Goal: Task Accomplishment & Management: Manage account settings

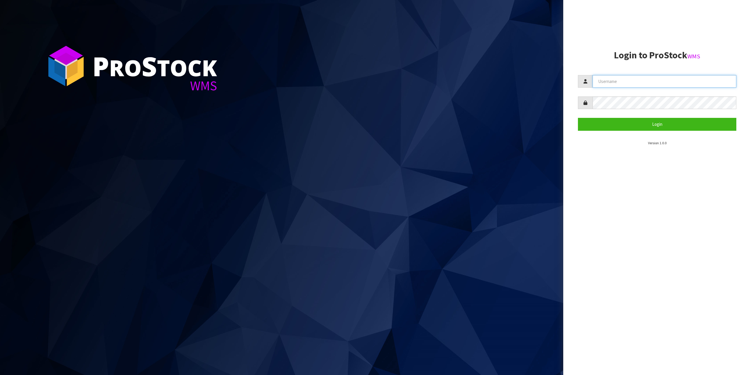
click at [680, 85] on input "text" at bounding box center [664, 81] width 144 height 13
click at [646, 81] on input "[EMAIL_ADDRESS][DOMAIN_NAME]" at bounding box center [664, 81] width 144 height 13
type input "zubairmoolla"
click at [578, 118] on button "Login" at bounding box center [657, 124] width 158 height 13
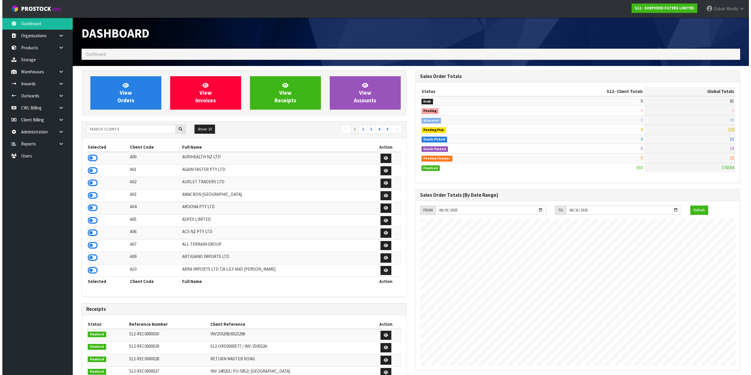
scroll to position [387, 333]
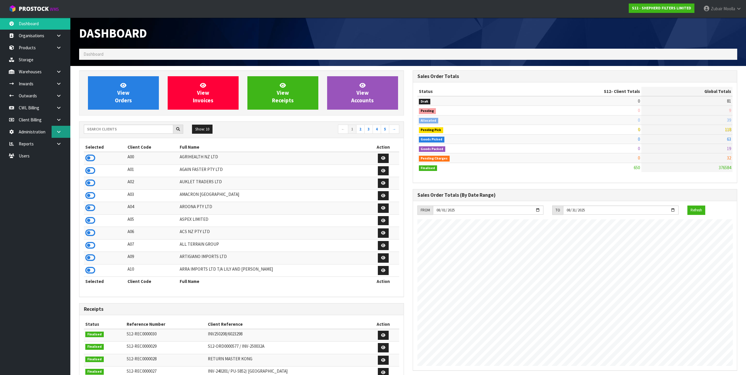
click at [52, 133] on link at bounding box center [61, 132] width 19 height 12
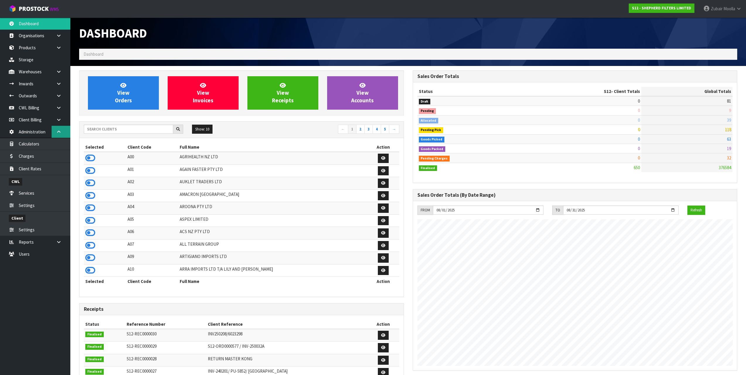
click at [61, 127] on link at bounding box center [61, 132] width 19 height 12
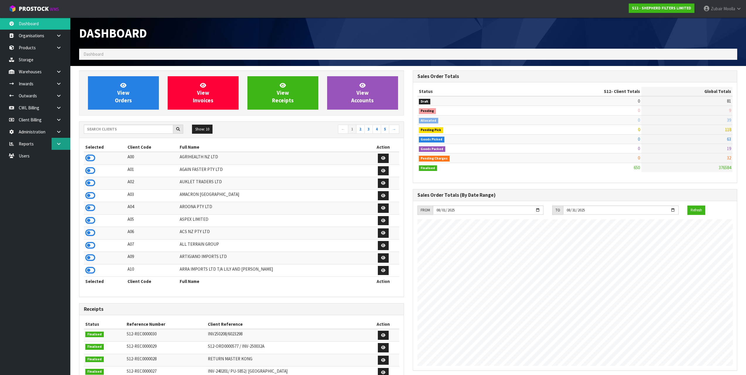
click at [59, 147] on link at bounding box center [61, 144] width 19 height 12
click at [44, 164] on link "CWL" at bounding box center [35, 168] width 70 height 12
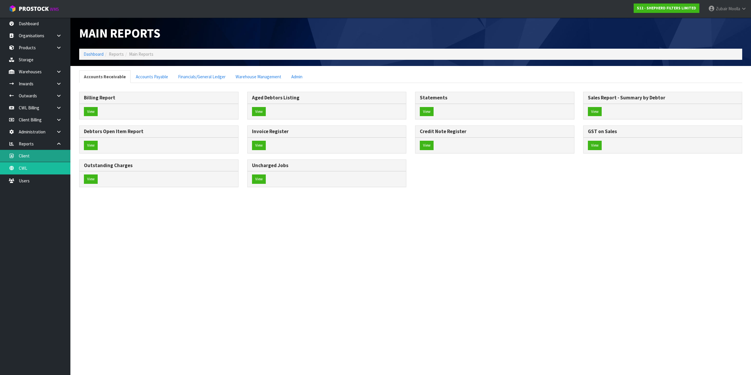
click at [45, 158] on link "Client" at bounding box center [35, 156] width 70 height 12
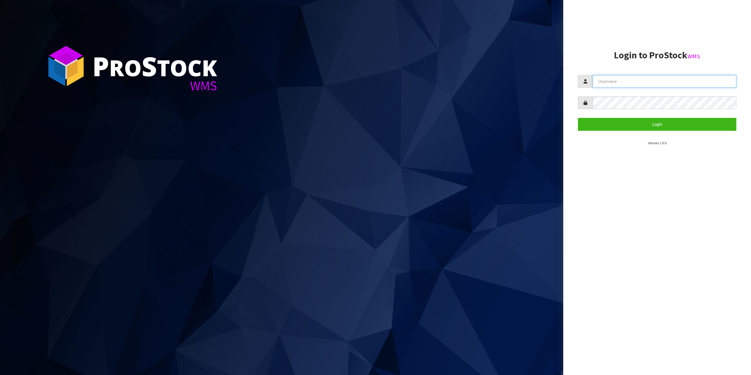
click at [689, 82] on input "text" at bounding box center [664, 81] width 144 height 13
